Goal: Information Seeking & Learning: Learn about a topic

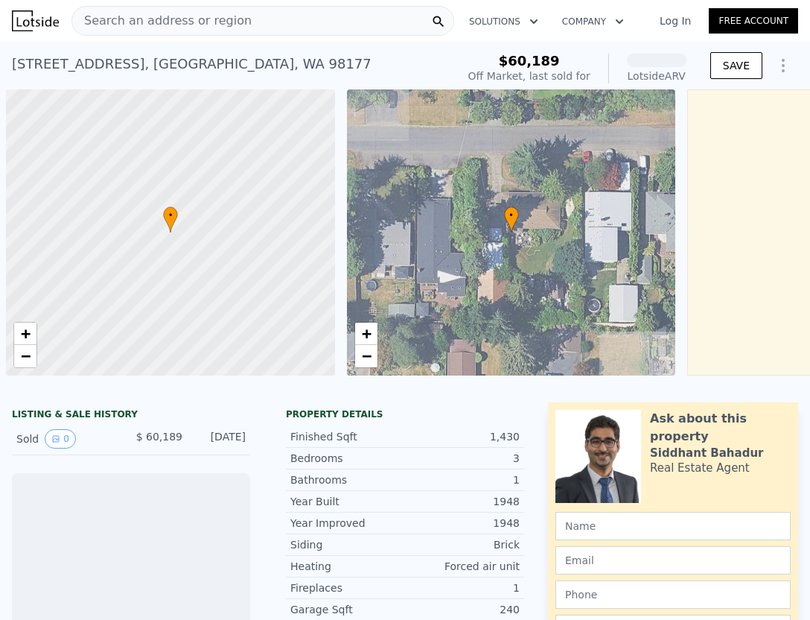
scroll to position [0, 6]
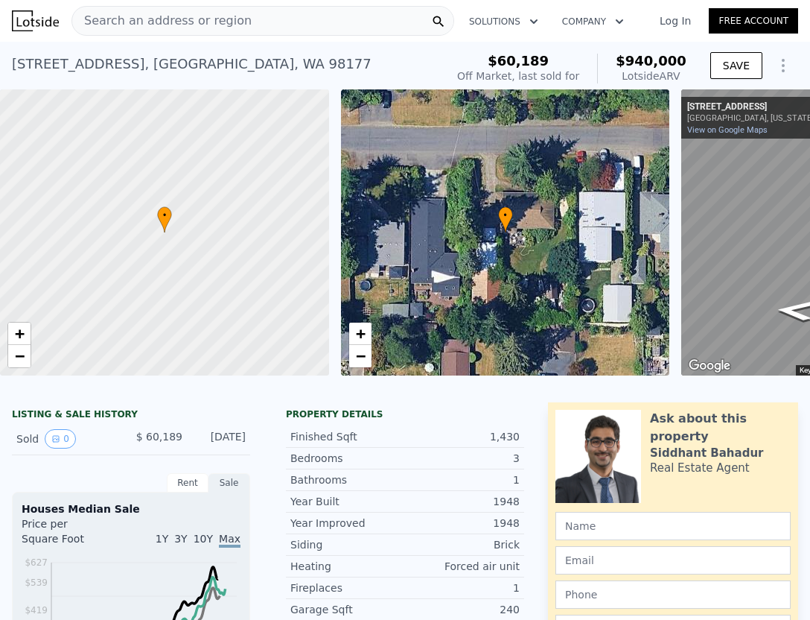
click at [535, 277] on div "• + −" at bounding box center [505, 232] width 329 height 286
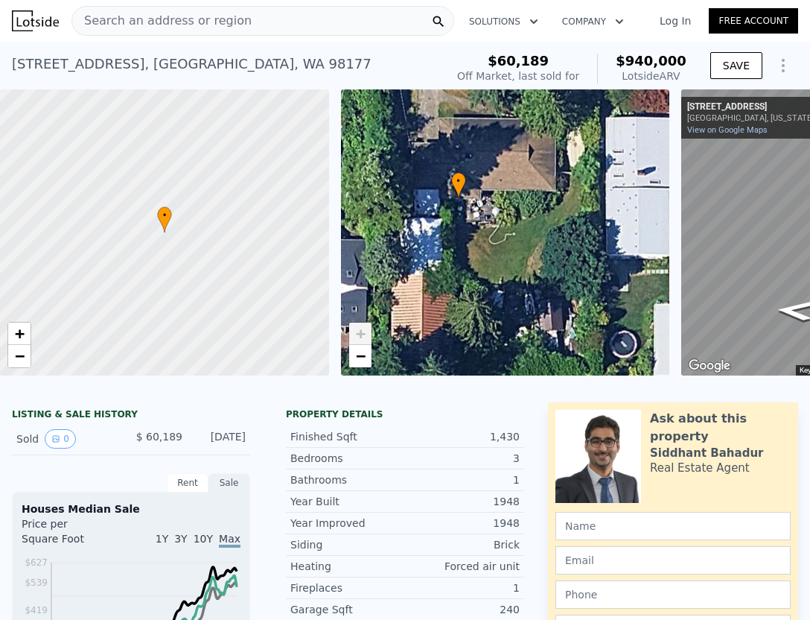
drag, startPoint x: 522, startPoint y: 223, endPoint x: 506, endPoint y: 234, distance: 19.4
click at [506, 234] on div "• + −" at bounding box center [505, 232] width 329 height 286
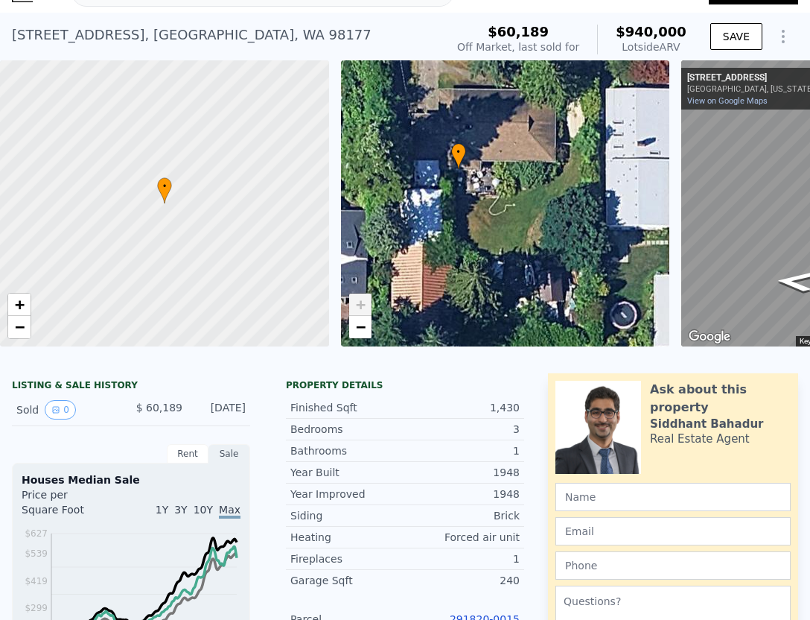
scroll to position [16, 0]
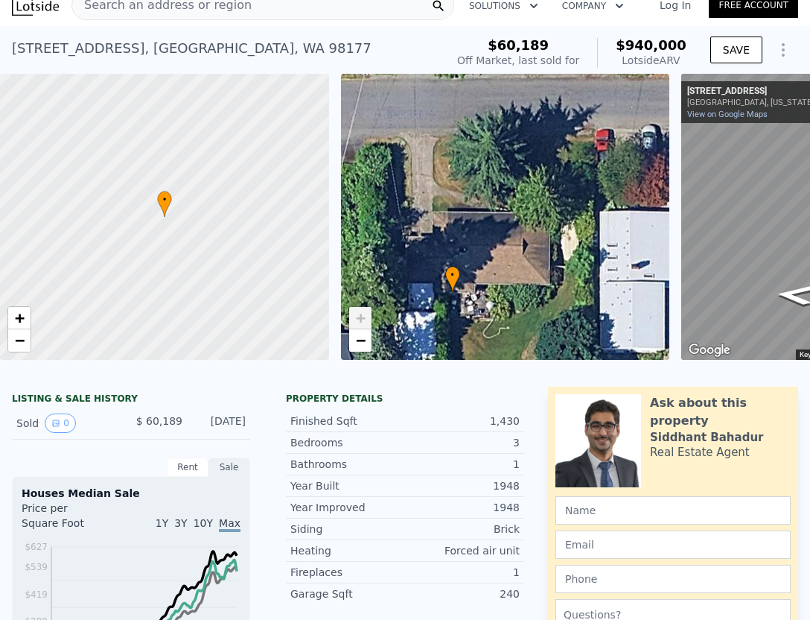
drag, startPoint x: 572, startPoint y: 97, endPoint x: 566, endPoint y: 206, distance: 109.6
click at [566, 206] on div "• + −" at bounding box center [505, 217] width 329 height 286
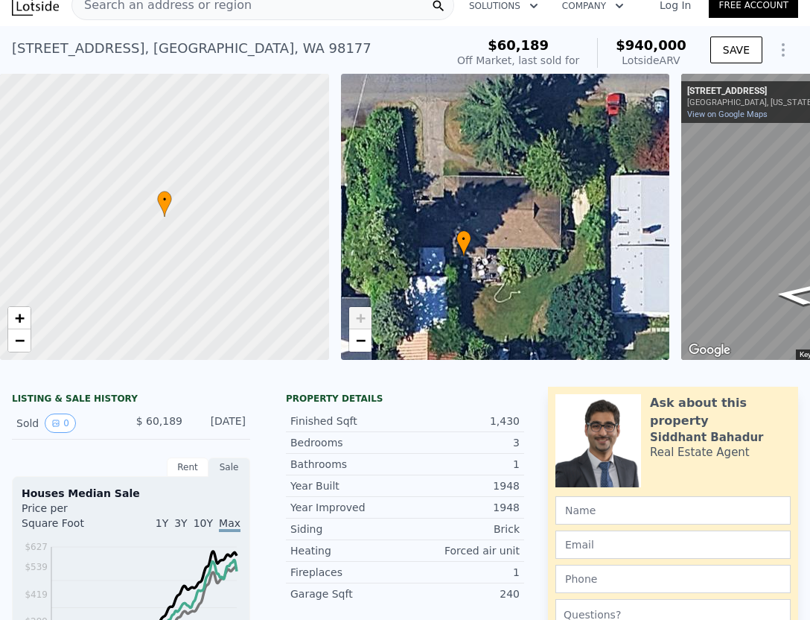
drag, startPoint x: 534, startPoint y: 232, endPoint x: 545, endPoint y: 197, distance: 36.7
click at [545, 197] on div "• + −" at bounding box center [505, 217] width 329 height 286
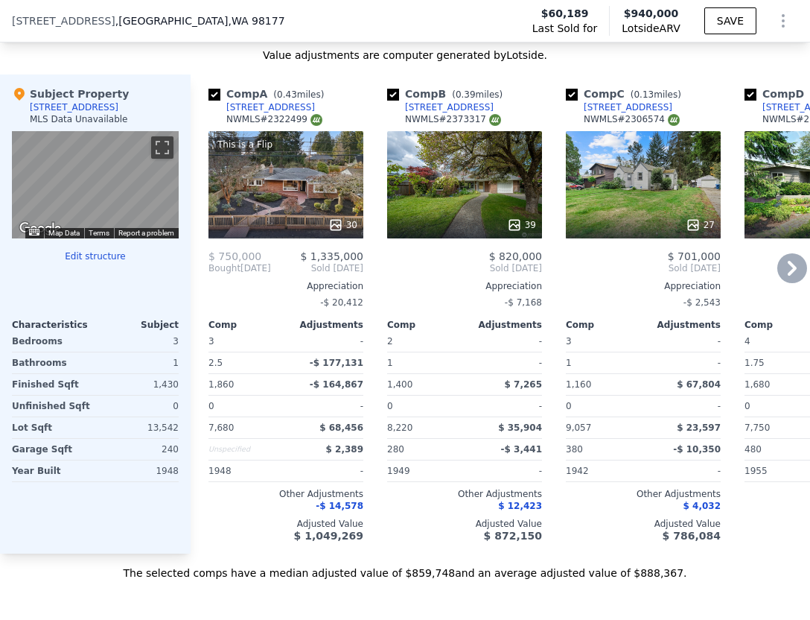
scroll to position [1535, 0]
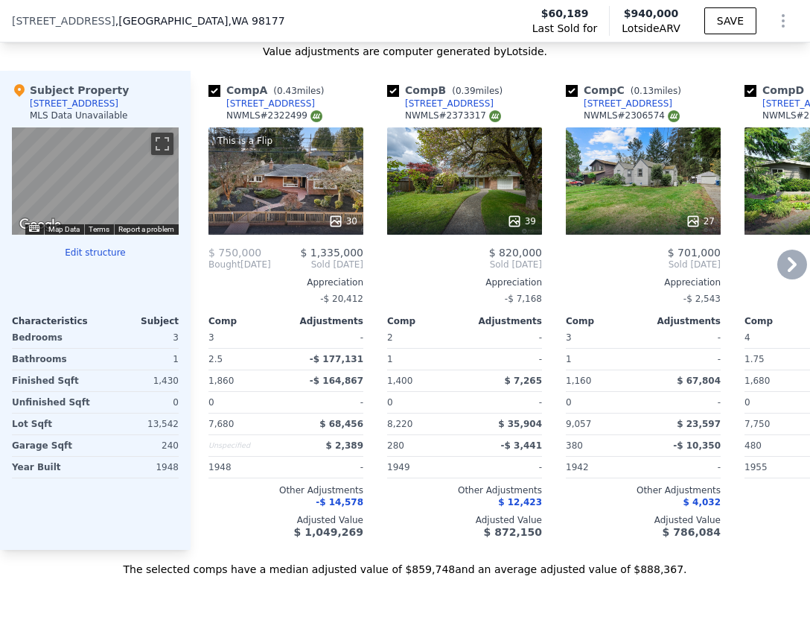
click at [793, 269] on icon at bounding box center [793, 264] width 30 height 30
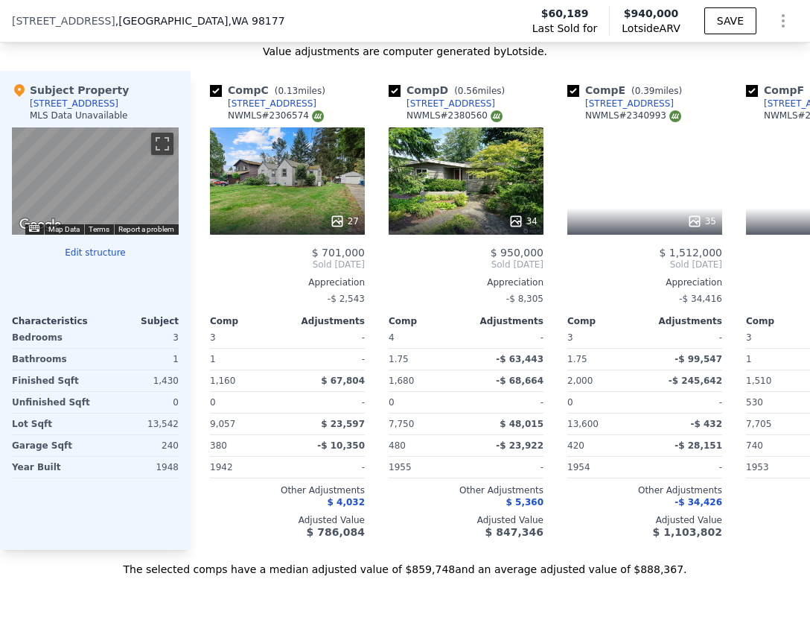
scroll to position [0, 357]
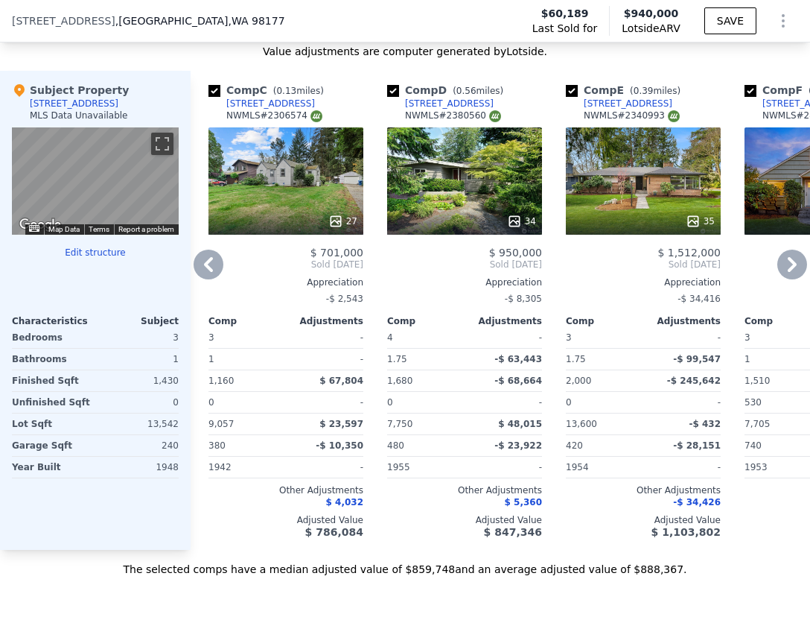
click at [210, 253] on icon at bounding box center [209, 264] width 30 height 30
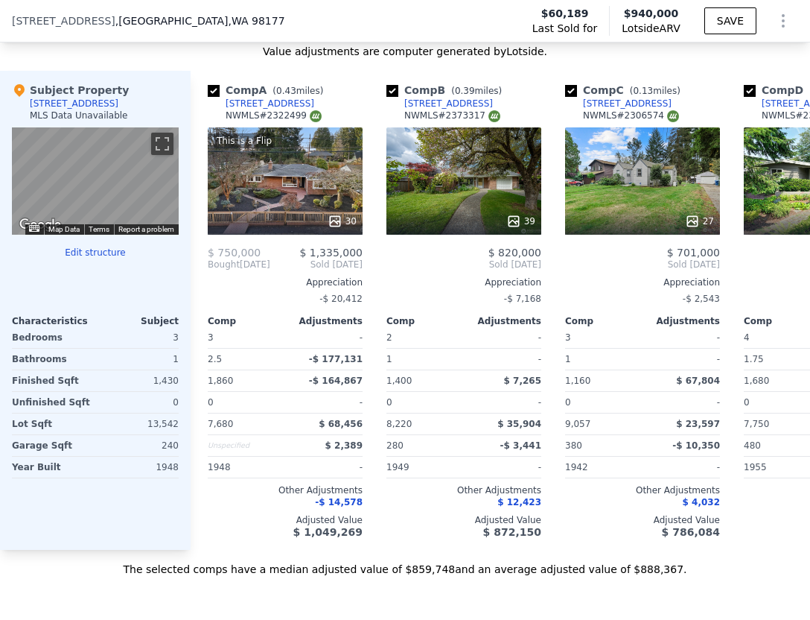
scroll to position [0, 0]
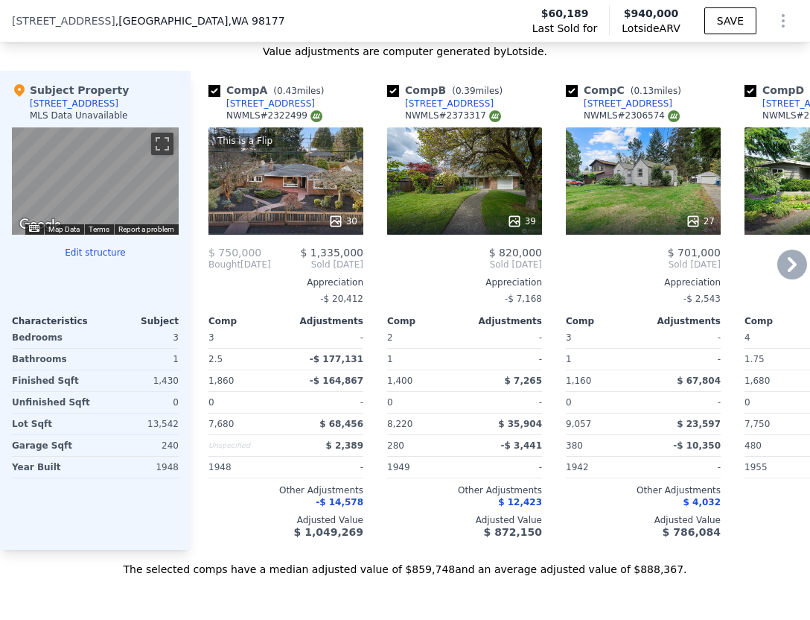
click at [791, 267] on icon at bounding box center [792, 264] width 9 height 15
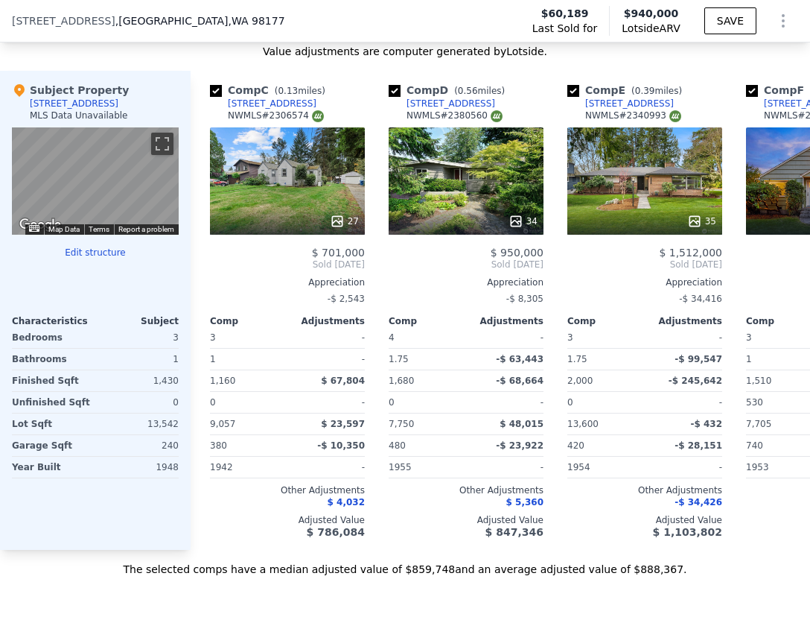
scroll to position [0, 357]
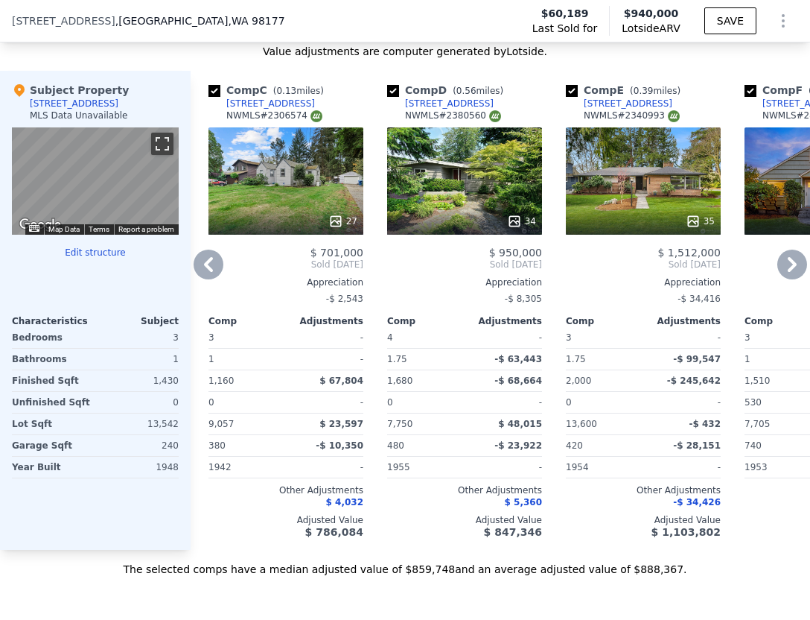
click at [166, 144] on button "Toggle fullscreen view" at bounding box center [162, 144] width 22 height 22
